Goal: Transaction & Acquisition: Purchase product/service

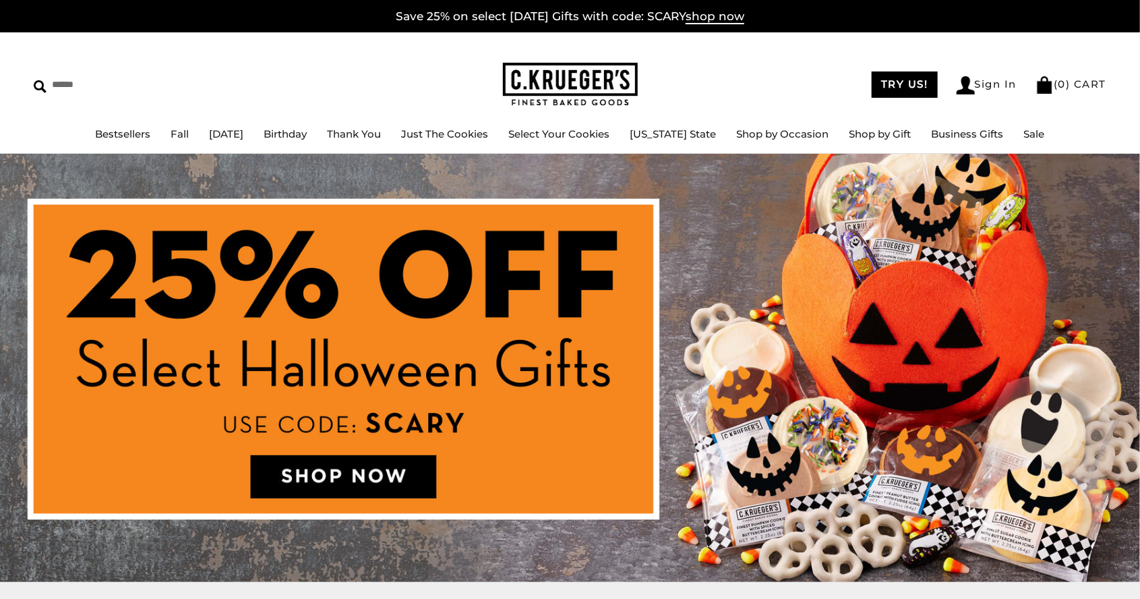
click at [244, 138] on link "[DATE]" at bounding box center [227, 133] width 34 height 13
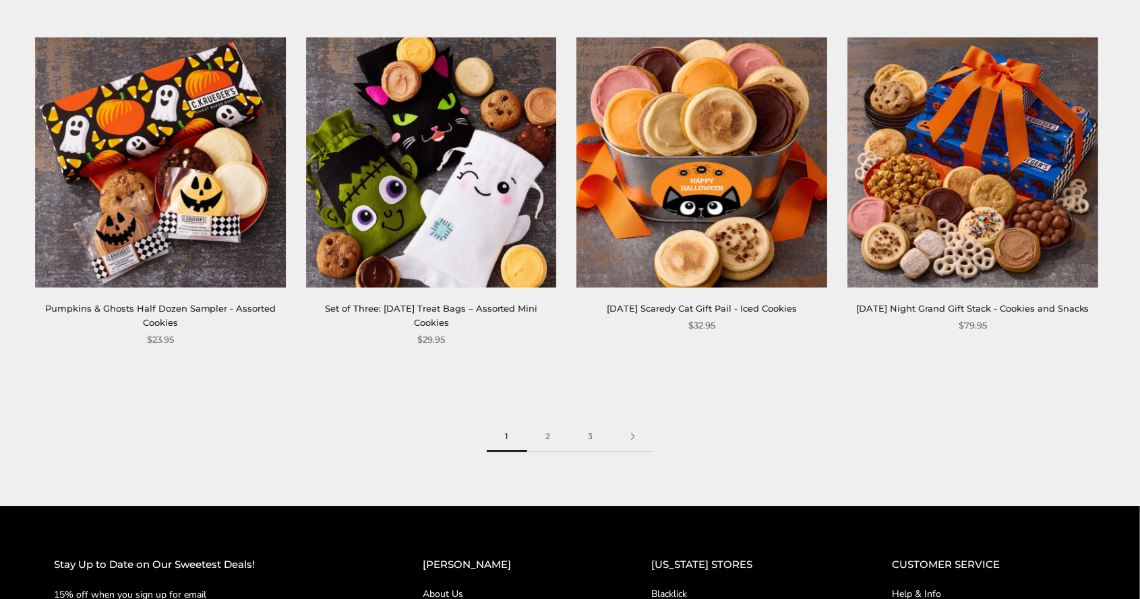
scroll to position [1950, 0]
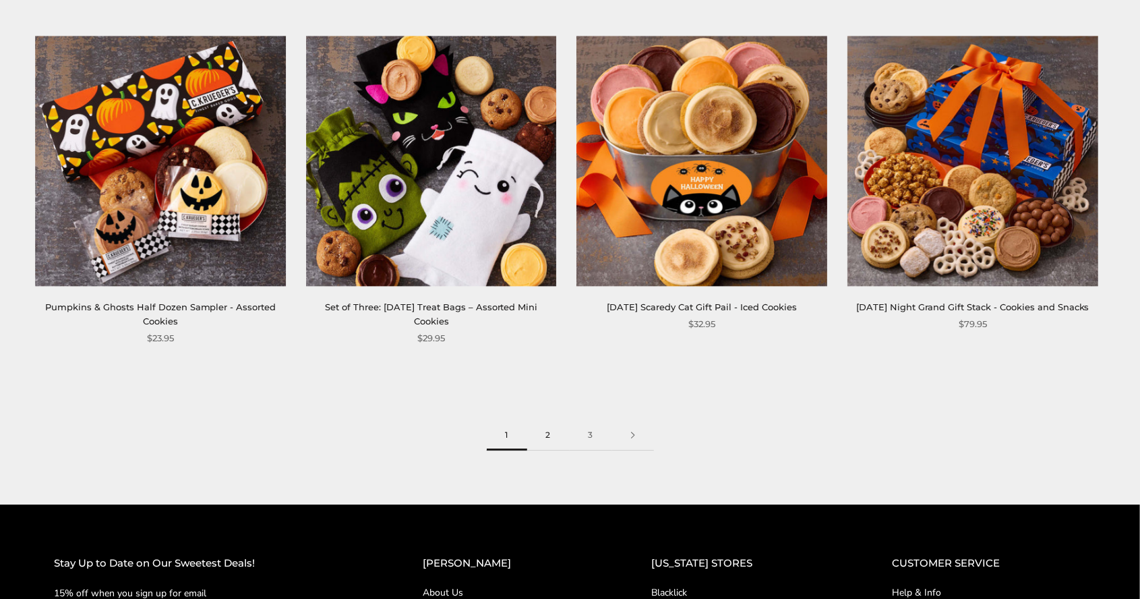
click at [561, 435] on link "2" at bounding box center [548, 435] width 42 height 30
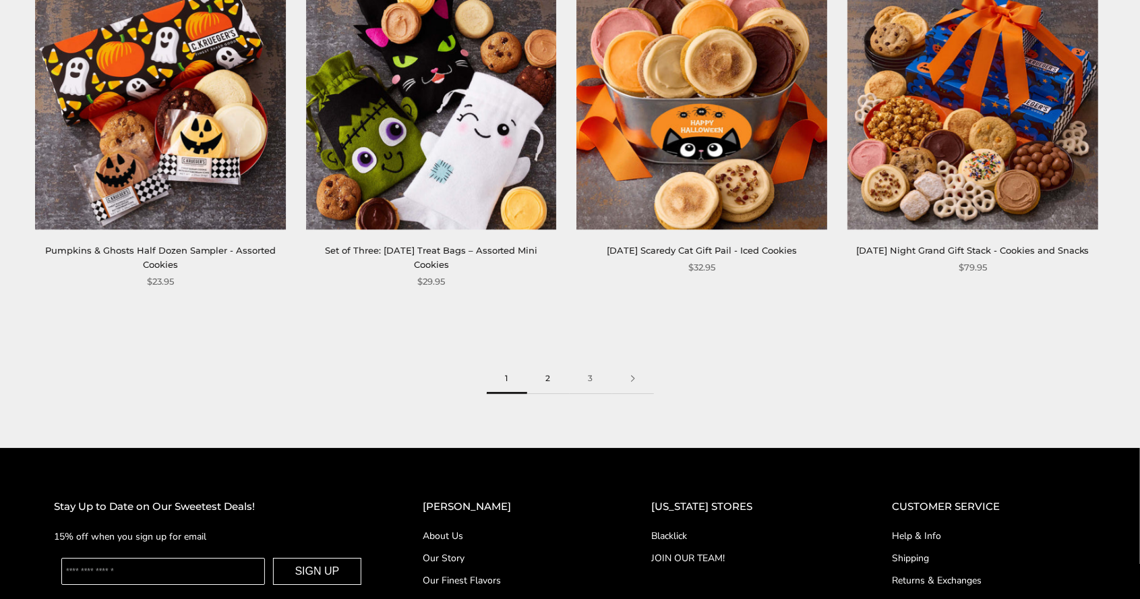
scroll to position [2015, 0]
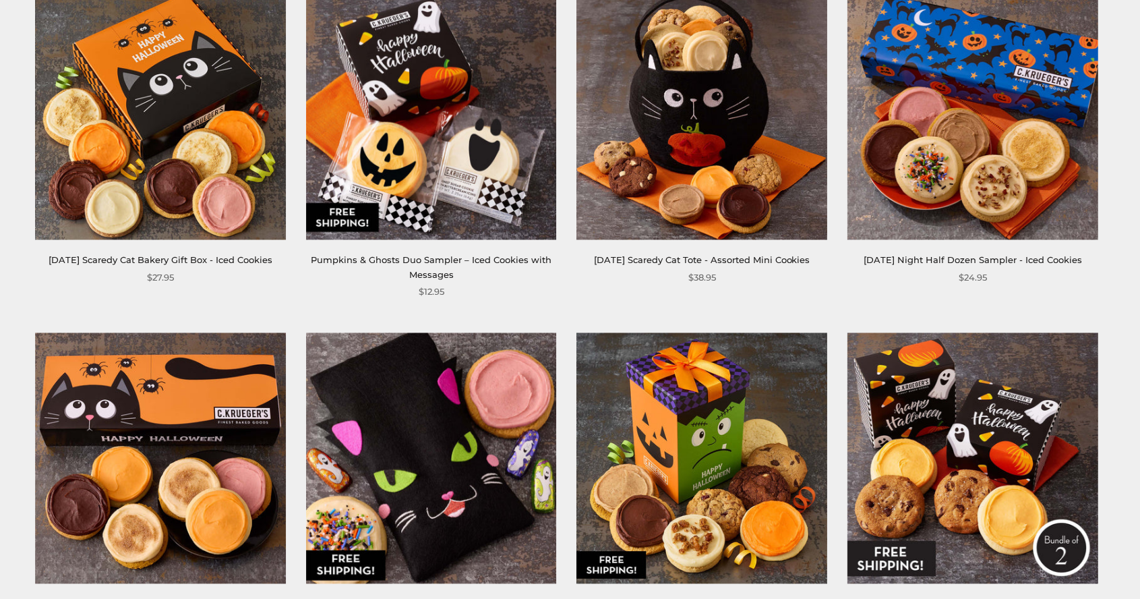
scroll to position [1640, 0]
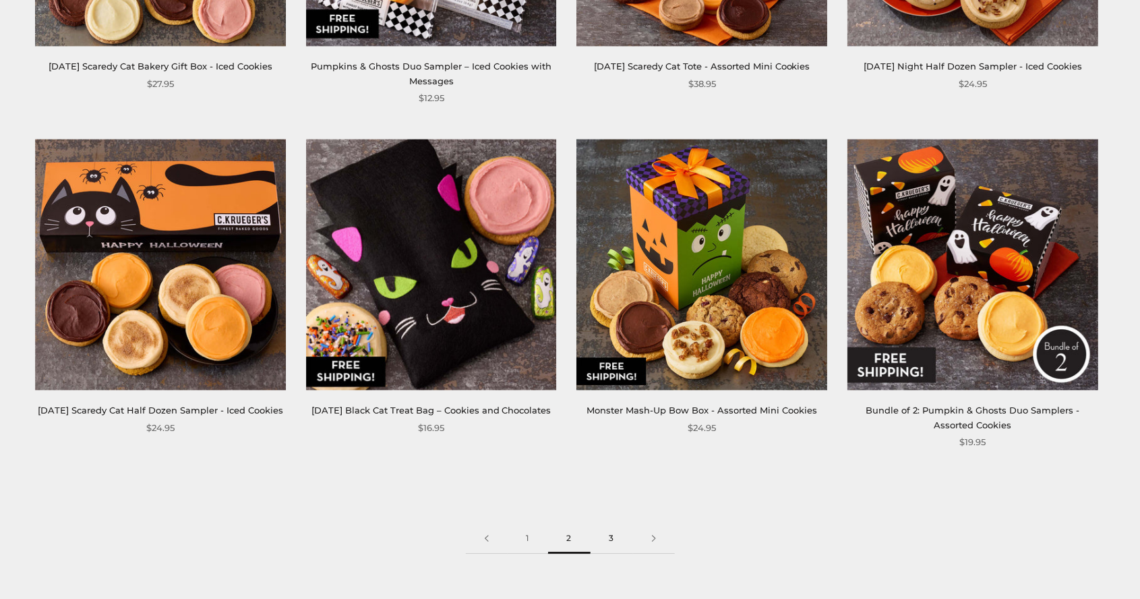
click at [615, 540] on link "3" at bounding box center [612, 538] width 42 height 30
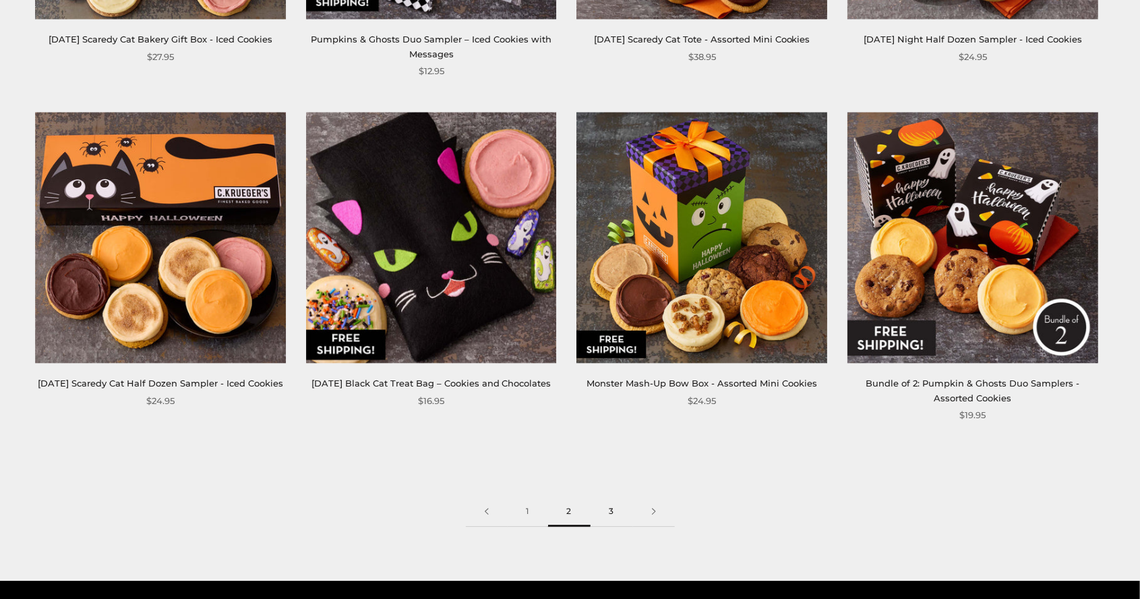
scroll to position [1897, 0]
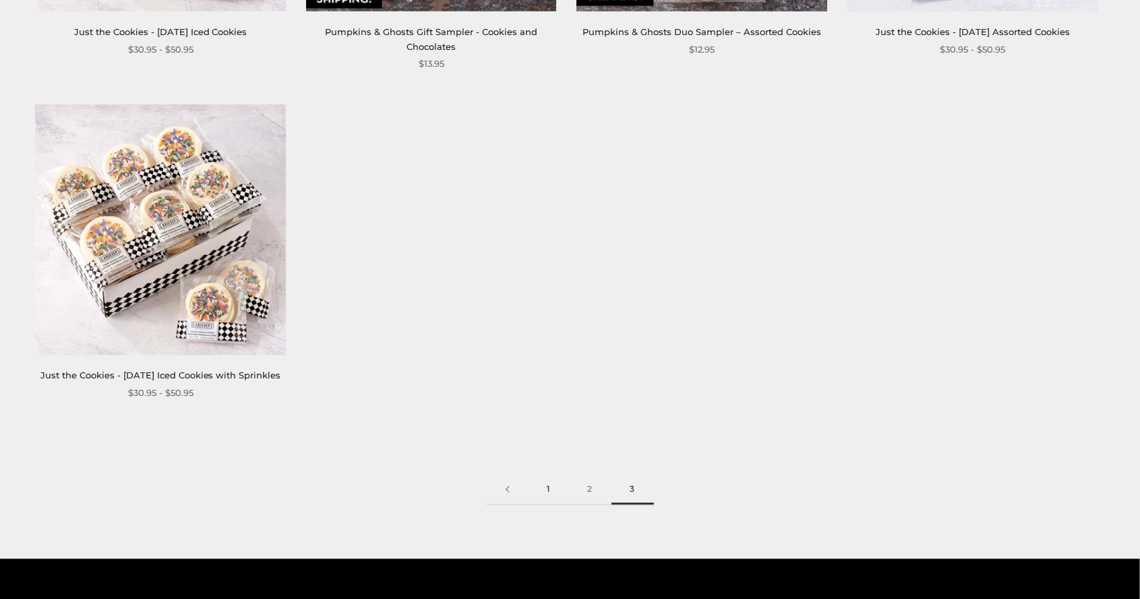
click at [554, 505] on link "1" at bounding box center [549, 490] width 40 height 30
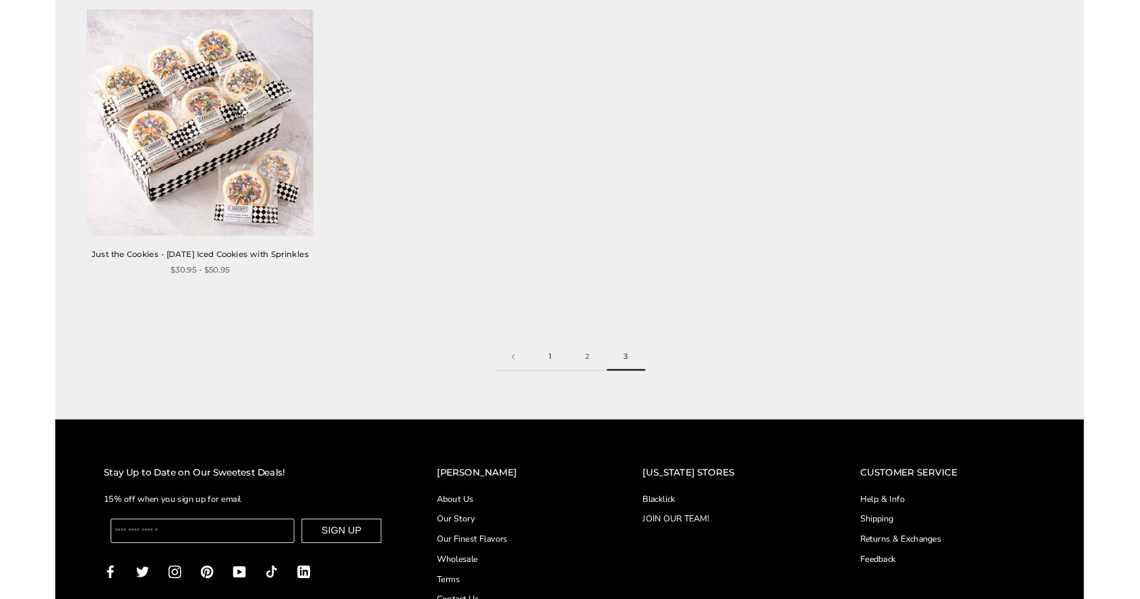
scroll to position [1337, 0]
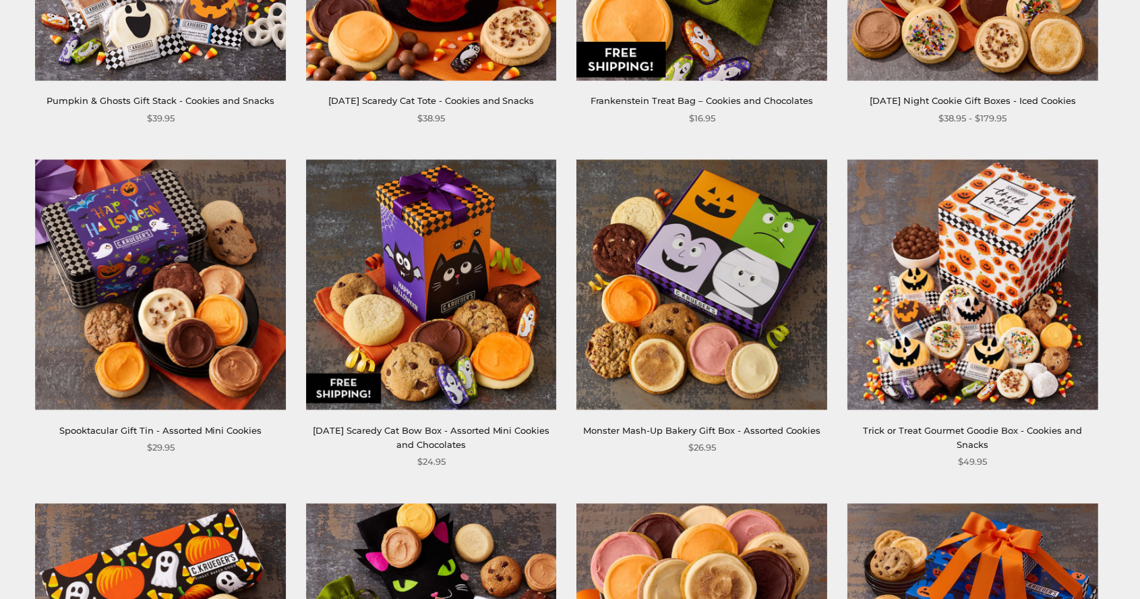
scroll to position [1490, 0]
